Goal: Task Accomplishment & Management: Complete application form

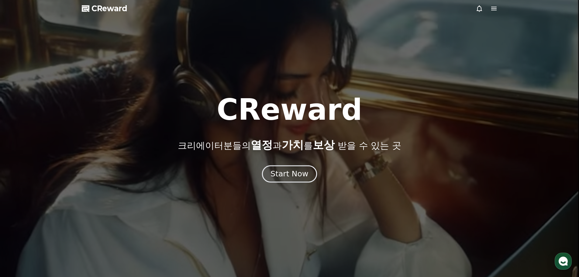
click at [291, 175] on div "Start Now" at bounding box center [290, 174] width 38 height 10
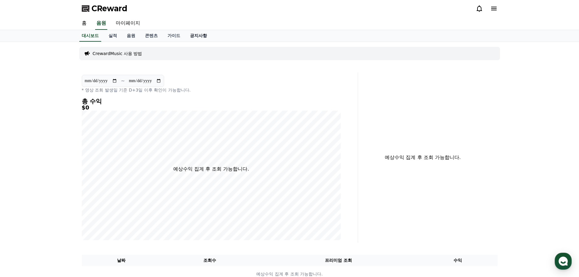
click at [202, 37] on link "공지사항" at bounding box center [198, 36] width 27 height 12
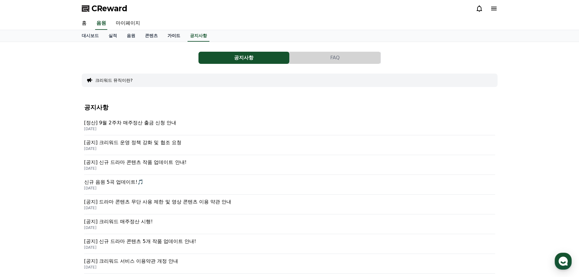
click at [168, 34] on link "가이드" at bounding box center [174, 36] width 22 height 12
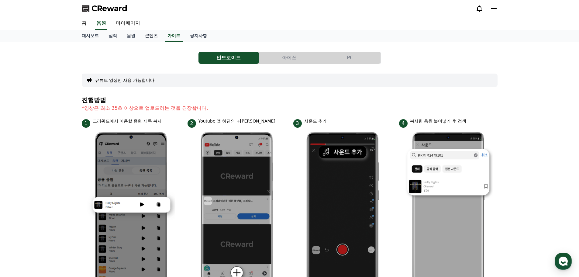
click at [151, 35] on link "콘텐츠" at bounding box center [151, 36] width 22 height 12
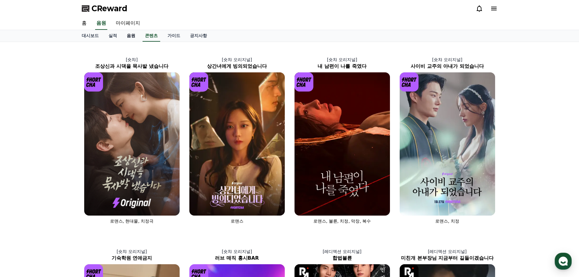
click at [133, 34] on link "음원" at bounding box center [131, 36] width 18 height 12
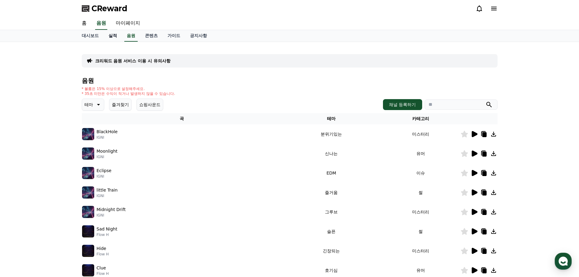
click at [111, 38] on link "실적" at bounding box center [113, 36] width 18 height 12
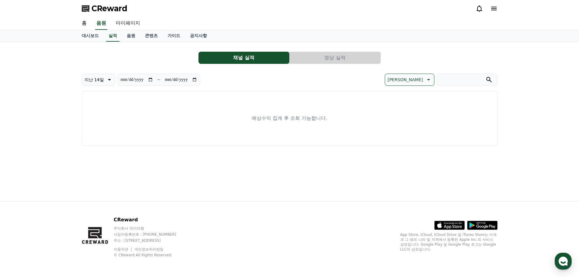
click at [125, 26] on link "마이페이지" at bounding box center [128, 23] width 34 height 13
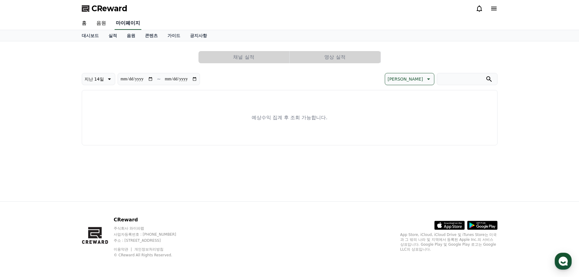
select select "**********"
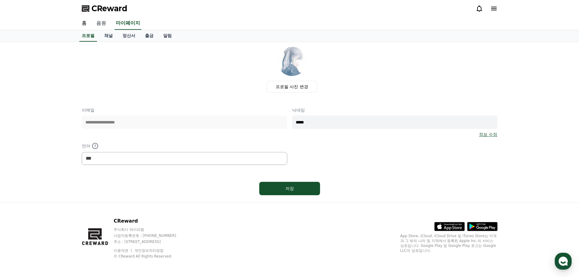
click at [98, 24] on link "음원" at bounding box center [101, 23] width 19 height 13
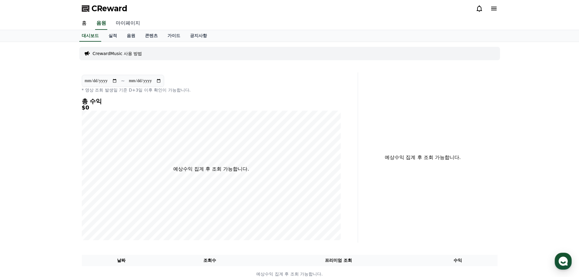
click at [132, 25] on link "마이페이지" at bounding box center [128, 23] width 34 height 13
select select "**********"
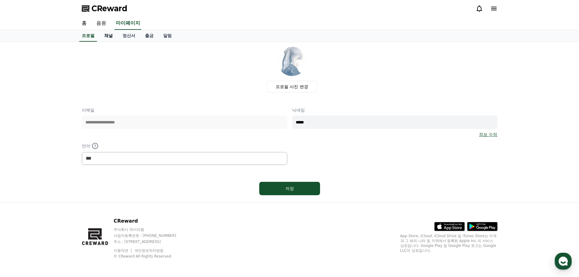
click at [109, 35] on link "채널" at bounding box center [108, 36] width 18 height 12
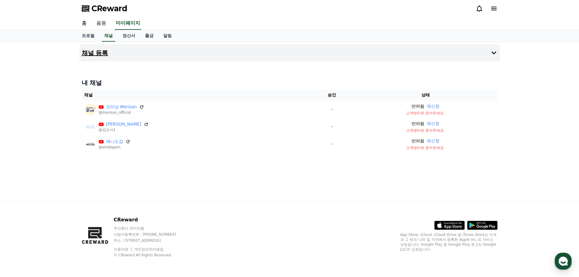
click at [98, 58] on button "채널 등록" at bounding box center [289, 52] width 421 height 17
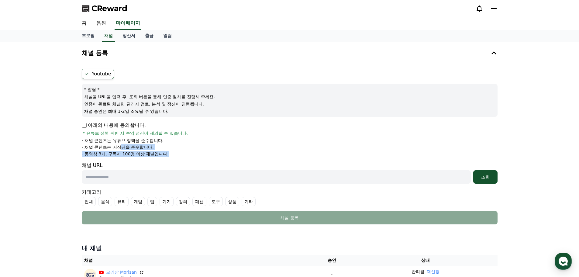
drag, startPoint x: 122, startPoint y: 150, endPoint x: 178, endPoint y: 156, distance: 56.3
click at [178, 156] on ul "- 채널 콘텐츠는 유튜브 정책을 준수합니다. - 채널 콘텐츠는 저작권을 준수합니다. - 동영상 3개, 구독자 100명 이상 채널입니다." at bounding box center [290, 146] width 416 height 19
click at [178, 156] on li "- 동영상 3개, 구독자 100명 이상 채널입니다." at bounding box center [290, 154] width 416 height 6
drag, startPoint x: 180, startPoint y: 153, endPoint x: 89, endPoint y: 145, distance: 91.6
click at [89, 145] on ul "- 채널 콘텐츠는 유튜브 정책을 준수합니다. - 채널 콘텐츠는 저작권을 준수합니다. - 동영상 3개, 구독자 100명 이상 채널입니다." at bounding box center [290, 146] width 416 height 19
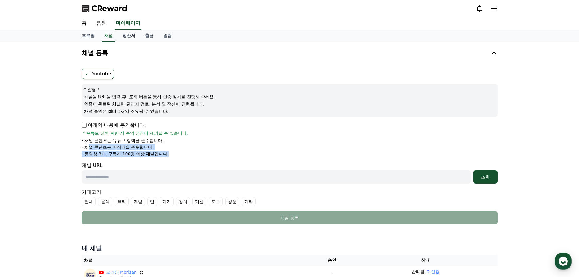
click at [89, 145] on p "- 채널 콘텐츠는 저작권을 준수합니다." at bounding box center [118, 147] width 72 height 6
drag, startPoint x: 104, startPoint y: 141, endPoint x: 183, endPoint y: 153, distance: 80.0
click at [183, 153] on ul "- 채널 콘텐츠는 유튜브 정책을 준수합니다. - 채널 콘텐츠는 저작권을 준수합니다. - 동영상 3개, 구독자 100명 이상 채널입니다." at bounding box center [290, 146] width 416 height 19
click at [183, 153] on li "- 동영상 3개, 구독자 100명 이상 채널입니다." at bounding box center [290, 154] width 416 height 6
click at [37, 23] on div "홈 음원 마이페이지" at bounding box center [289, 23] width 579 height 13
